Goal: Task Accomplishment & Management: Use online tool/utility

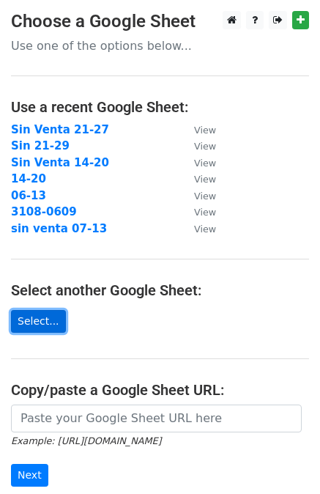
click at [48, 316] on link "Select..." at bounding box center [38, 321] width 55 height 23
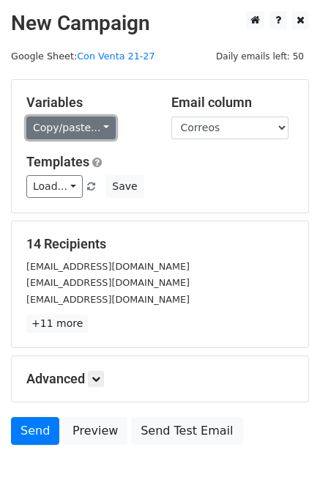
click at [82, 129] on link "Copy/paste..." at bounding box center [70, 127] width 89 height 23
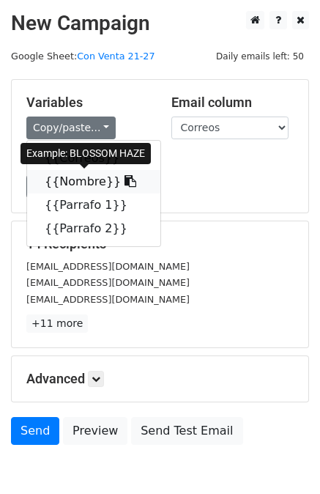
click at [85, 182] on link "{{Nombre}}" at bounding box center [93, 181] width 133 height 23
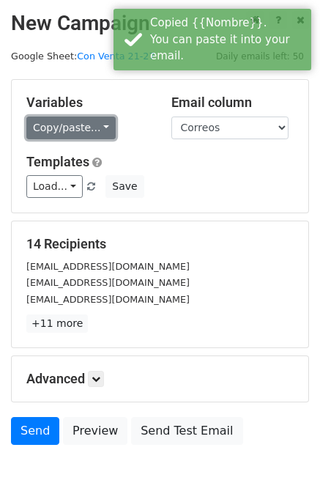
click at [78, 118] on link "Copy/paste..." at bounding box center [70, 127] width 89 height 23
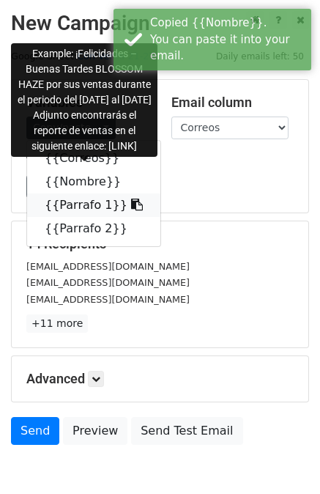
click at [89, 209] on link "{{Parrafo 1}}" at bounding box center [93, 204] width 133 height 23
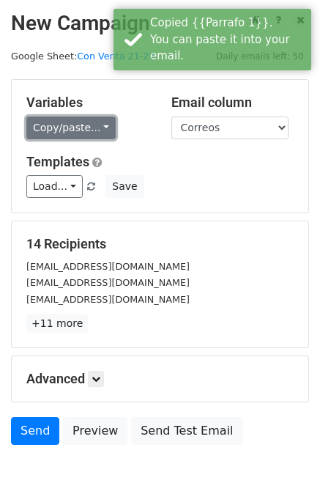
click at [96, 130] on link "Copy/paste..." at bounding box center [70, 127] width 89 height 23
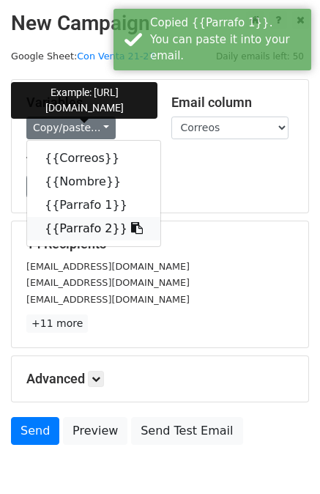
click at [85, 223] on link "{{Parrafo 2}}" at bounding box center [93, 228] width 133 height 23
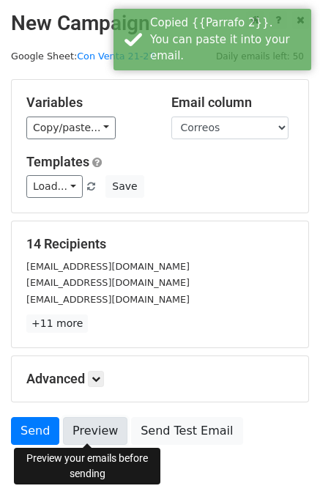
click at [89, 431] on link "Preview" at bounding box center [95, 431] width 64 height 28
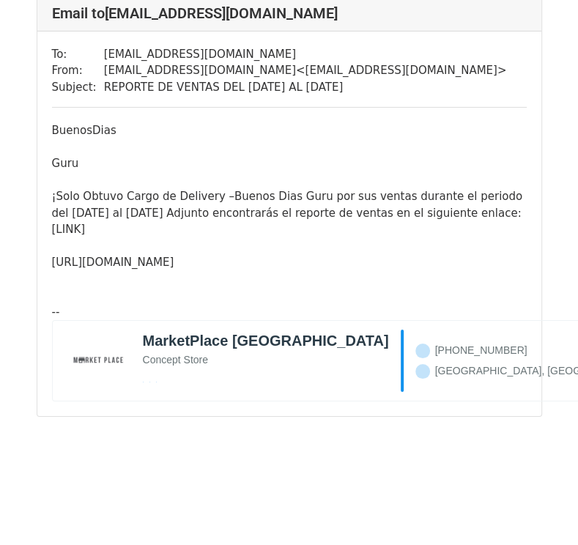
scroll to position [5656, 0]
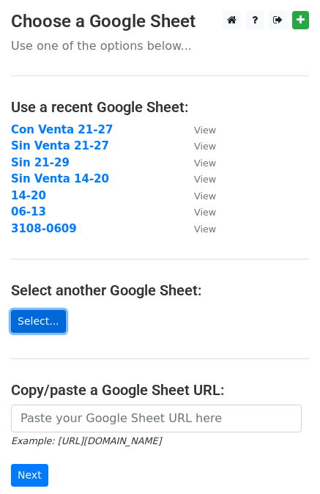
click at [48, 324] on link "Select..." at bounding box center [38, 321] width 55 height 23
click at [29, 327] on link "Select..." at bounding box center [38, 321] width 55 height 23
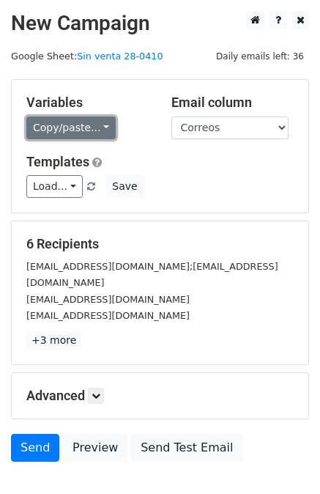
click at [73, 134] on link "Copy/paste..." at bounding box center [70, 127] width 89 height 23
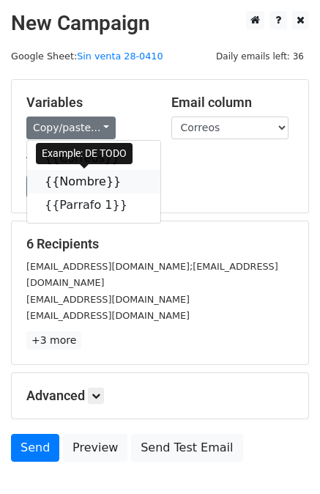
drag, startPoint x: 76, startPoint y: 182, endPoint x: 3, endPoint y: 198, distance: 74.9
click at [75, 182] on link "{{Nombre}}" at bounding box center [93, 181] width 133 height 23
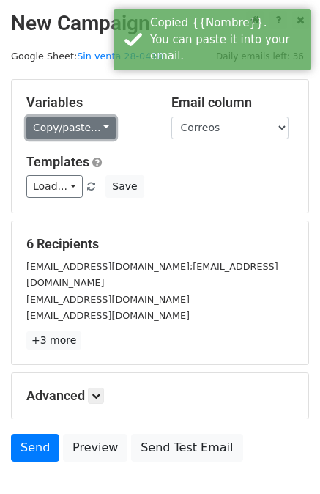
click at [92, 129] on link "Copy/paste..." at bounding box center [70, 127] width 89 height 23
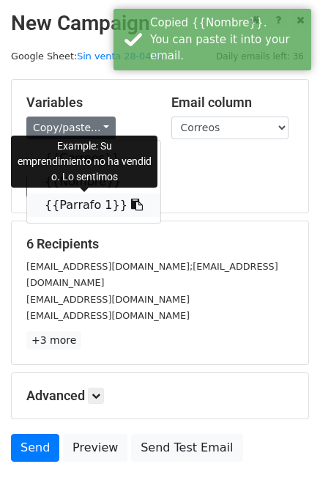
click at [92, 204] on link "{{Parrafo 1}}" at bounding box center [93, 204] width 133 height 23
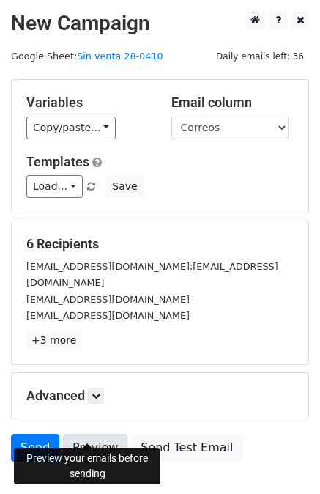
click at [88, 437] on link "Preview" at bounding box center [95, 448] width 64 height 28
click at [96, 434] on link "Preview" at bounding box center [95, 448] width 64 height 28
